Goal: Task Accomplishment & Management: Use online tool/utility

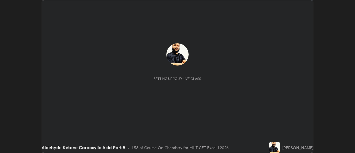
scroll to position [153, 355]
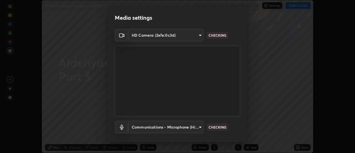
click at [279, 119] on div "Media settings HD Camera (2e7e:0c3d) ca21a47273097534714df5a19005a8ce906905b89f…" at bounding box center [177, 76] width 355 height 153
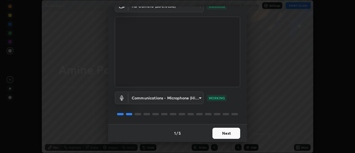
click at [226, 134] on button "Next" at bounding box center [226, 132] width 28 height 11
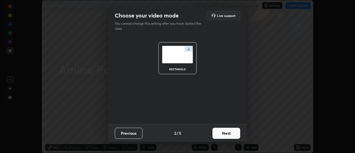
scroll to position [0, 0]
click at [226, 134] on button "Next" at bounding box center [226, 132] width 28 height 11
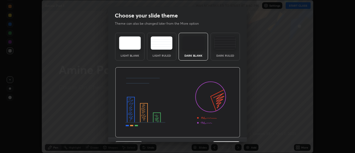
click at [227, 134] on img at bounding box center [177, 102] width 125 height 70
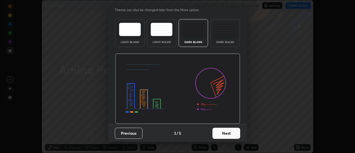
click at [223, 133] on button "Next" at bounding box center [226, 132] width 28 height 11
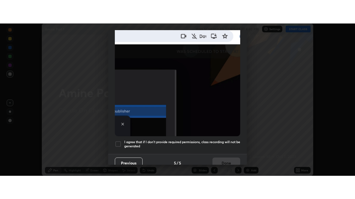
scroll to position [142, 0]
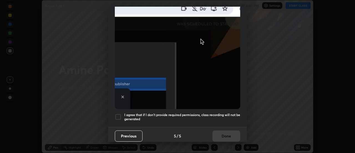
click at [219, 115] on h5 "I agree that if I don't provide required permissions, class recording will not …" at bounding box center [182, 116] width 116 height 9
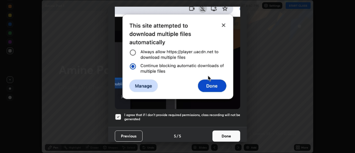
click at [229, 135] on button "Done" at bounding box center [226, 135] width 28 height 11
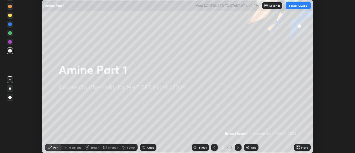
click at [295, 8] on button "START CLASS" at bounding box center [297, 5] width 25 height 7
click at [251, 147] on div "Add" at bounding box center [253, 147] width 5 height 3
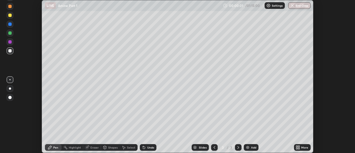
click at [302, 148] on div "More" at bounding box center [304, 147] width 7 height 3
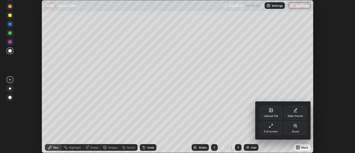
click at [275, 127] on div "Full screen" at bounding box center [271, 127] width 22 height 13
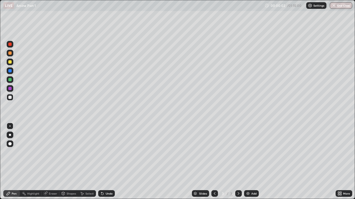
scroll to position [199, 355]
click at [11, 63] on div at bounding box center [9, 61] width 3 height 3
click at [11, 71] on div at bounding box center [9, 70] width 3 height 3
click at [10, 55] on div at bounding box center [10, 53] width 7 height 7
click at [10, 62] on div at bounding box center [9, 61] width 3 height 3
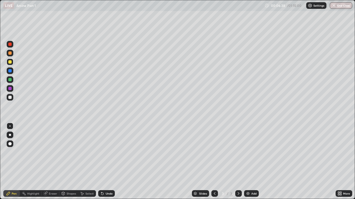
click at [11, 73] on div at bounding box center [10, 71] width 7 height 7
click at [10, 71] on div at bounding box center [9, 70] width 3 height 3
click at [10, 63] on div at bounding box center [9, 61] width 3 height 3
click at [10, 71] on div at bounding box center [9, 70] width 3 height 3
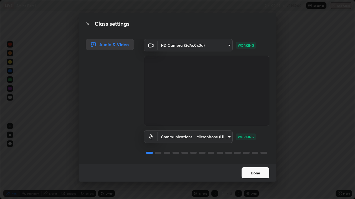
click at [256, 152] on button "Done" at bounding box center [255, 173] width 28 height 11
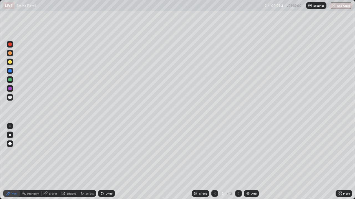
click at [10, 64] on div at bounding box center [10, 62] width 7 height 7
click at [11, 71] on div at bounding box center [9, 70] width 3 height 3
click at [11, 62] on div at bounding box center [9, 61] width 3 height 3
click at [9, 54] on div at bounding box center [9, 53] width 3 height 3
click at [10, 70] on div at bounding box center [9, 70] width 3 height 3
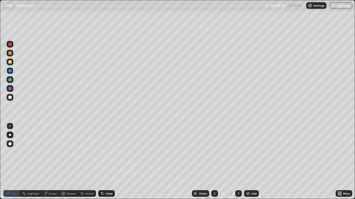
click at [9, 96] on div at bounding box center [9, 97] width 3 height 3
click at [11, 63] on div at bounding box center [9, 61] width 3 height 3
click at [10, 96] on div at bounding box center [9, 97] width 3 height 3
click at [49, 152] on div "Eraser" at bounding box center [53, 193] width 8 height 3
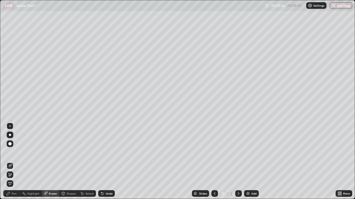
click at [11, 152] on icon at bounding box center [10, 175] width 4 height 5
click at [10, 152] on icon at bounding box center [8, 194] width 4 height 4
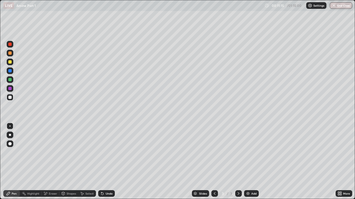
click at [10, 71] on div at bounding box center [9, 70] width 3 height 3
click at [10, 55] on div at bounding box center [9, 53] width 3 height 3
click at [9, 97] on div at bounding box center [9, 97] width 3 height 3
click at [106, 152] on div "Undo" at bounding box center [109, 193] width 7 height 3
click at [9, 90] on div at bounding box center [9, 88] width 3 height 3
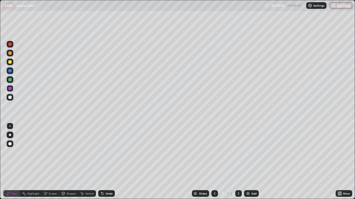
click at [250, 152] on div "Add" at bounding box center [251, 194] width 15 height 7
click at [10, 97] on div at bounding box center [9, 97] width 3 height 3
click at [9, 62] on div at bounding box center [9, 61] width 3 height 3
click at [9, 71] on div at bounding box center [9, 70] width 3 height 3
click at [10, 62] on div at bounding box center [9, 61] width 3 height 3
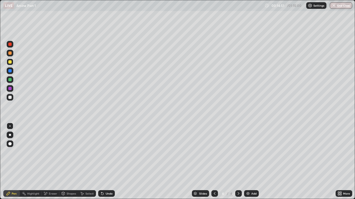
click at [10, 71] on div at bounding box center [9, 70] width 3 height 3
click at [103, 152] on icon at bounding box center [102, 194] width 4 height 4
click at [101, 152] on icon at bounding box center [102, 194] width 2 height 2
click at [102, 152] on icon at bounding box center [102, 194] width 4 height 4
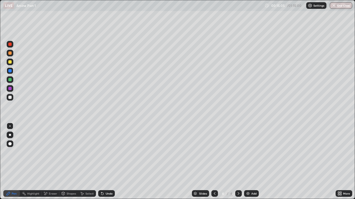
click at [102, 152] on div "Undo" at bounding box center [106, 194] width 17 height 7
click at [11, 63] on div at bounding box center [9, 61] width 3 height 3
click at [50, 152] on div "Eraser" at bounding box center [53, 193] width 8 height 3
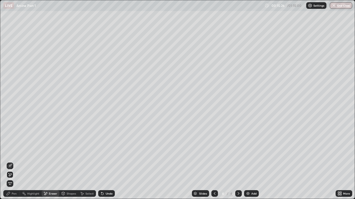
click at [12, 152] on div "Pen" at bounding box center [14, 193] width 5 height 3
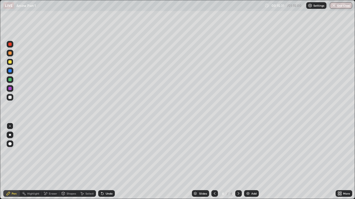
click at [216, 152] on div at bounding box center [214, 194] width 7 height 7
click at [238, 152] on icon at bounding box center [238, 194] width 4 height 4
click at [11, 71] on div at bounding box center [9, 70] width 3 height 3
click at [108, 152] on div "Undo" at bounding box center [106, 194] width 17 height 7
click at [107, 152] on div "Undo" at bounding box center [109, 193] width 7 height 3
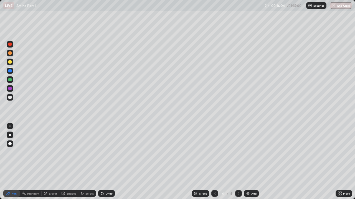
click at [106, 152] on div "Undo" at bounding box center [109, 193] width 7 height 3
click at [10, 78] on div at bounding box center [9, 79] width 3 height 3
click at [10, 70] on div at bounding box center [9, 70] width 3 height 3
click at [9, 78] on div at bounding box center [9, 79] width 3 height 3
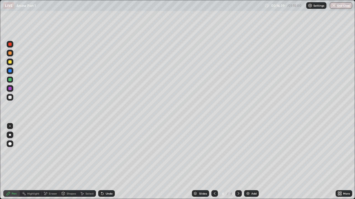
click at [10, 70] on div at bounding box center [9, 70] width 3 height 3
click at [10, 78] on div at bounding box center [9, 79] width 3 height 3
click at [10, 98] on div at bounding box center [9, 97] width 3 height 3
click at [11, 73] on div at bounding box center [10, 71] width 7 height 7
click at [10, 71] on div at bounding box center [9, 70] width 3 height 3
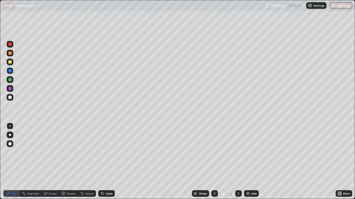
click at [12, 61] on div at bounding box center [10, 62] width 7 height 7
click at [12, 72] on div at bounding box center [10, 71] width 7 height 7
click at [11, 79] on div at bounding box center [9, 79] width 3 height 3
click at [11, 61] on div at bounding box center [9, 61] width 3 height 3
click at [10, 53] on div at bounding box center [9, 53] width 3 height 3
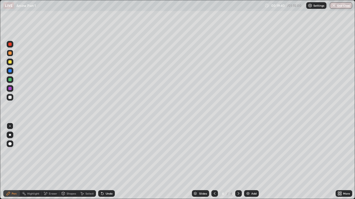
click at [11, 98] on div at bounding box center [9, 97] width 3 height 3
click at [50, 152] on div "Eraser" at bounding box center [53, 193] width 8 height 3
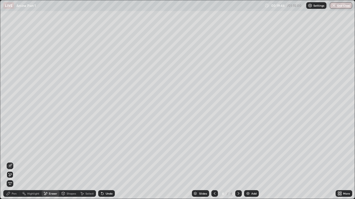
click at [12, 152] on div "Pen" at bounding box center [14, 193] width 5 height 3
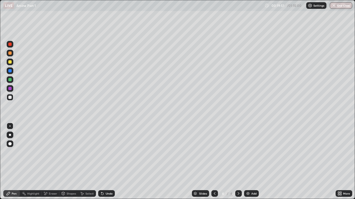
click at [245, 152] on img at bounding box center [247, 194] width 4 height 4
click at [10, 98] on div at bounding box center [9, 97] width 3 height 3
click at [10, 60] on div at bounding box center [9, 61] width 3 height 3
click at [11, 71] on div at bounding box center [9, 70] width 3 height 3
click at [9, 100] on div at bounding box center [10, 97] width 7 height 7
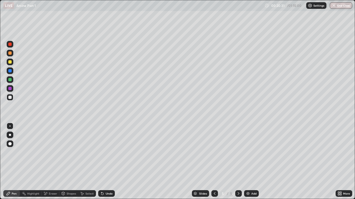
click at [214, 152] on div at bounding box center [214, 193] width 7 height 11
click at [238, 152] on icon at bounding box center [238, 194] width 4 height 4
click at [10, 98] on div at bounding box center [9, 97] width 3 height 3
click at [7, 62] on div at bounding box center [10, 62] width 7 height 7
click at [9, 98] on div at bounding box center [9, 97] width 3 height 3
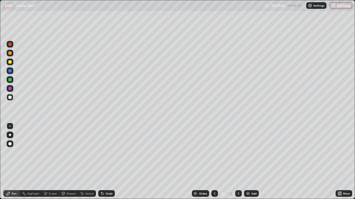
click at [11, 62] on div at bounding box center [9, 61] width 3 height 3
click at [10, 97] on div at bounding box center [9, 97] width 3 height 3
click at [11, 54] on div at bounding box center [9, 53] width 3 height 3
click at [10, 96] on div at bounding box center [9, 97] width 3 height 3
click at [9, 70] on div at bounding box center [9, 70] width 3 height 3
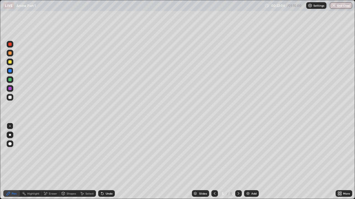
click at [109, 152] on div "Undo" at bounding box center [106, 194] width 17 height 7
click at [107, 152] on div "Undo" at bounding box center [109, 193] width 7 height 3
click at [10, 52] on div at bounding box center [9, 53] width 3 height 3
click at [11, 70] on div at bounding box center [9, 70] width 3 height 3
click at [110, 152] on div "Undo" at bounding box center [106, 194] width 17 height 7
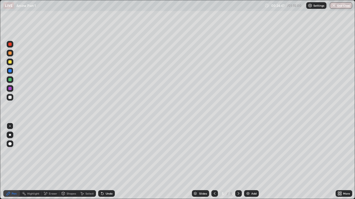
click at [247, 152] on img at bounding box center [247, 194] width 4 height 4
click at [9, 52] on div at bounding box center [9, 53] width 3 height 3
click at [211, 152] on div at bounding box center [214, 194] width 7 height 7
click at [214, 152] on icon at bounding box center [214, 194] width 4 height 4
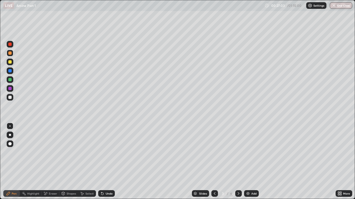
click at [239, 152] on icon at bounding box center [238, 194] width 4 height 4
click at [238, 152] on icon at bounding box center [238, 193] width 2 height 3
click at [237, 152] on icon at bounding box center [238, 194] width 4 height 4
click at [10, 52] on div at bounding box center [9, 53] width 3 height 3
click at [214, 152] on icon at bounding box center [214, 194] width 4 height 4
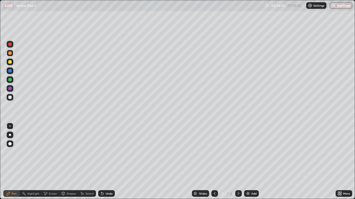
click at [211, 152] on div at bounding box center [214, 194] width 7 height 7
click at [237, 152] on icon at bounding box center [238, 194] width 4 height 4
click at [238, 152] on icon at bounding box center [238, 194] width 4 height 4
click at [12, 71] on div at bounding box center [10, 71] width 7 height 7
click at [10, 98] on div at bounding box center [9, 97] width 3 height 3
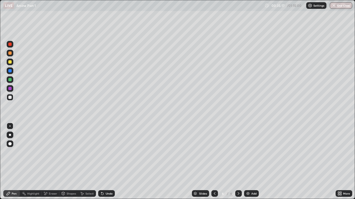
click at [109, 152] on div "Undo" at bounding box center [109, 193] width 7 height 3
click at [10, 62] on div at bounding box center [9, 61] width 3 height 3
click at [0, 63] on div "Setting up your live class" at bounding box center [177, 99] width 355 height 199
click at [9, 98] on div at bounding box center [9, 97] width 3 height 3
click at [106, 152] on div "Undo" at bounding box center [109, 193] width 7 height 3
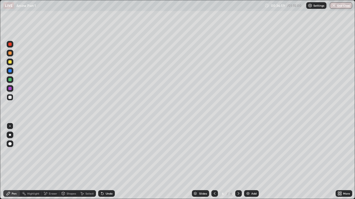
click at [10, 71] on div at bounding box center [9, 70] width 3 height 3
click at [250, 152] on div "Add" at bounding box center [251, 194] width 15 height 7
click at [14, 152] on div "Pen" at bounding box center [14, 193] width 5 height 3
click at [9, 99] on div at bounding box center [9, 97] width 3 height 3
click at [10, 53] on div at bounding box center [9, 53] width 3 height 3
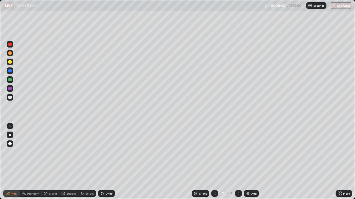
click at [101, 152] on icon at bounding box center [102, 194] width 2 height 2
click at [103, 152] on icon at bounding box center [102, 194] width 4 height 4
click at [101, 152] on icon at bounding box center [102, 194] width 2 height 2
click at [101, 152] on icon at bounding box center [101, 192] width 1 height 1
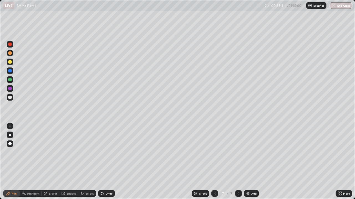
click at [101, 152] on icon at bounding box center [102, 194] width 2 height 2
click at [101, 152] on icon at bounding box center [101, 192] width 1 height 1
click at [9, 61] on div at bounding box center [9, 61] width 3 height 3
click at [11, 71] on div at bounding box center [9, 70] width 3 height 3
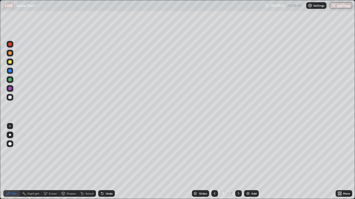
click at [106, 152] on div "Undo" at bounding box center [106, 194] width 17 height 7
click at [105, 152] on div "Undo" at bounding box center [106, 194] width 17 height 7
click at [106, 152] on div "Undo" at bounding box center [109, 193] width 7 height 3
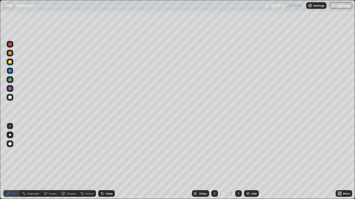
click at [106, 152] on div "Undo" at bounding box center [109, 193] width 7 height 3
click at [107, 152] on div "Undo" at bounding box center [109, 193] width 7 height 3
click at [109, 152] on div "Undo" at bounding box center [109, 193] width 7 height 3
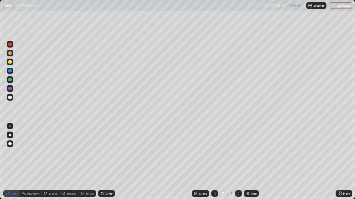
click at [109, 152] on div "Undo" at bounding box center [109, 193] width 7 height 3
click at [111, 152] on div "Undo" at bounding box center [109, 193] width 7 height 3
click at [110, 152] on div "Undo" at bounding box center [109, 193] width 7 height 3
click at [9, 63] on div at bounding box center [9, 61] width 3 height 3
click at [11, 71] on div at bounding box center [9, 70] width 3 height 3
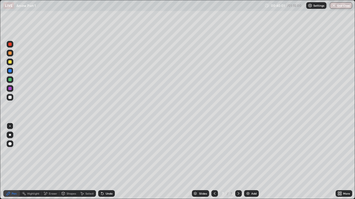
click at [104, 152] on div "Undo" at bounding box center [106, 194] width 17 height 7
click at [105, 152] on div "Undo" at bounding box center [106, 194] width 17 height 7
click at [109, 152] on div "Undo" at bounding box center [109, 193] width 7 height 3
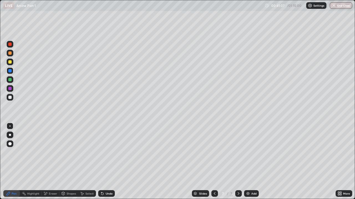
click at [106, 152] on div "Undo" at bounding box center [109, 193] width 7 height 3
click at [106, 152] on div "Undo" at bounding box center [106, 194] width 17 height 7
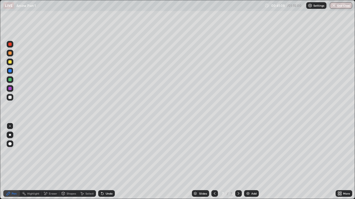
click at [106, 152] on div "Undo" at bounding box center [109, 193] width 7 height 3
click at [104, 152] on div "Undo" at bounding box center [106, 194] width 17 height 7
click at [111, 152] on div "Undo" at bounding box center [109, 193] width 7 height 3
click at [107, 152] on div "Undo" at bounding box center [106, 194] width 17 height 7
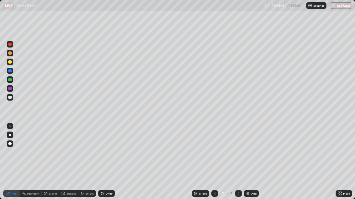
click at [106, 152] on div "Undo" at bounding box center [109, 193] width 7 height 3
click at [248, 152] on div "Add" at bounding box center [251, 194] width 15 height 7
click at [10, 63] on div at bounding box center [9, 61] width 3 height 3
click at [9, 62] on div at bounding box center [9, 61] width 3 height 3
click at [12, 64] on div at bounding box center [10, 62] width 7 height 7
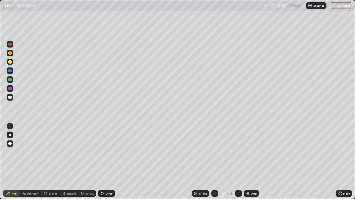
click at [108, 152] on div "Undo" at bounding box center [109, 193] width 7 height 3
click at [109, 152] on div "Undo" at bounding box center [109, 193] width 7 height 3
click at [108, 152] on div "Undo" at bounding box center [109, 193] width 7 height 3
click at [11, 53] on div at bounding box center [9, 53] width 3 height 3
click at [104, 152] on div "Undo" at bounding box center [106, 194] width 17 height 7
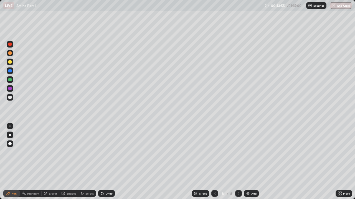
click at [106, 152] on div "Undo" at bounding box center [109, 193] width 7 height 3
click at [107, 152] on div "Undo" at bounding box center [106, 194] width 17 height 7
click at [106, 152] on div "Undo" at bounding box center [106, 194] width 17 height 7
click at [10, 62] on div at bounding box center [9, 61] width 3 height 3
click at [9, 70] on div at bounding box center [9, 70] width 3 height 3
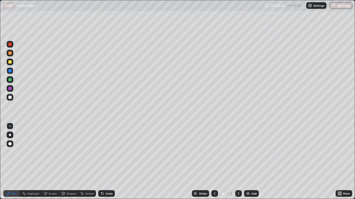
click at [213, 152] on icon at bounding box center [214, 194] width 4 height 4
click at [238, 152] on icon at bounding box center [238, 194] width 4 height 4
click at [237, 152] on icon at bounding box center [238, 194] width 4 height 4
click at [250, 152] on div "Add" at bounding box center [251, 194] width 15 height 7
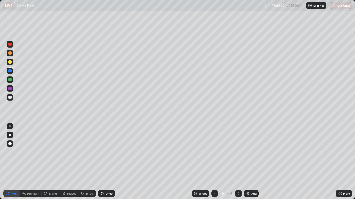
click at [334, 7] on img "button" at bounding box center [333, 5] width 4 height 4
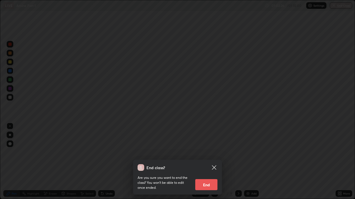
click at [208, 152] on button "End" at bounding box center [206, 184] width 22 height 11
